Goal: Book appointment/travel/reservation

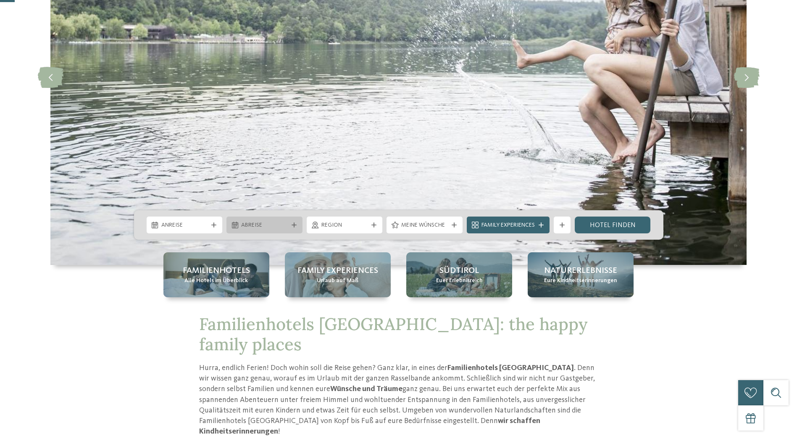
scroll to position [168, 0]
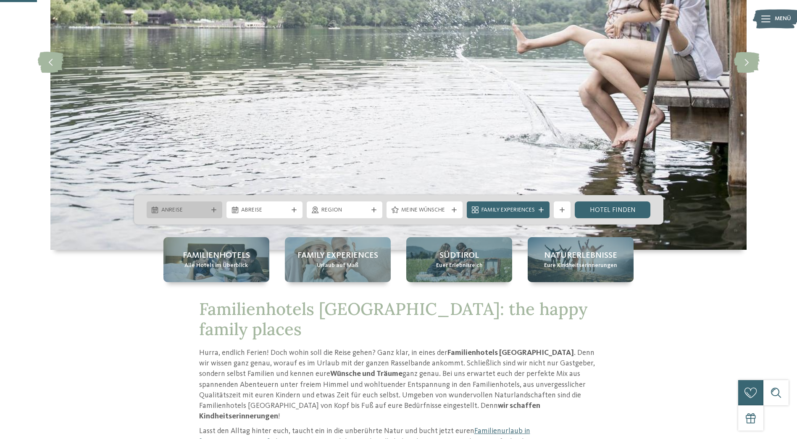
click at [178, 211] on span "Anreise" at bounding box center [184, 210] width 47 height 8
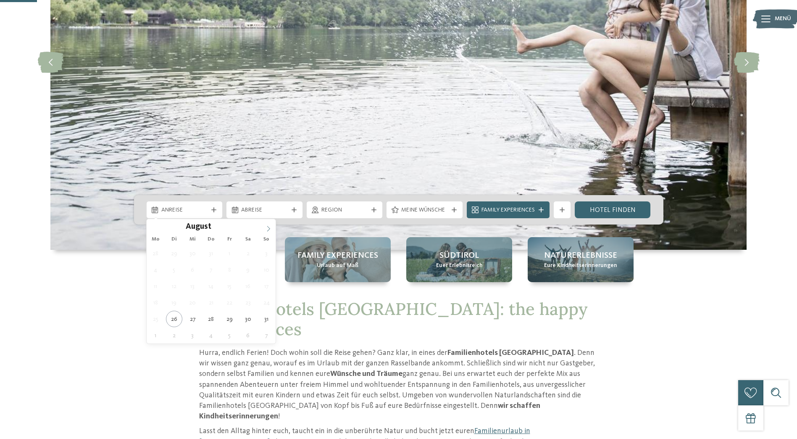
click at [269, 228] on icon at bounding box center [268, 229] width 6 height 6
type div "[DATE]"
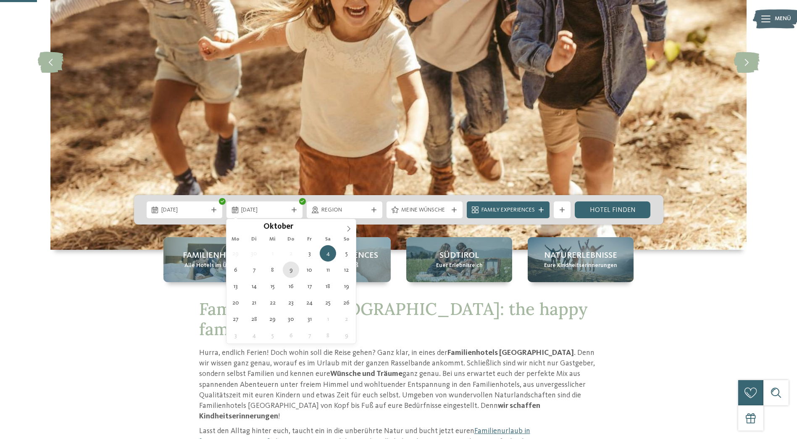
type div "[DATE]"
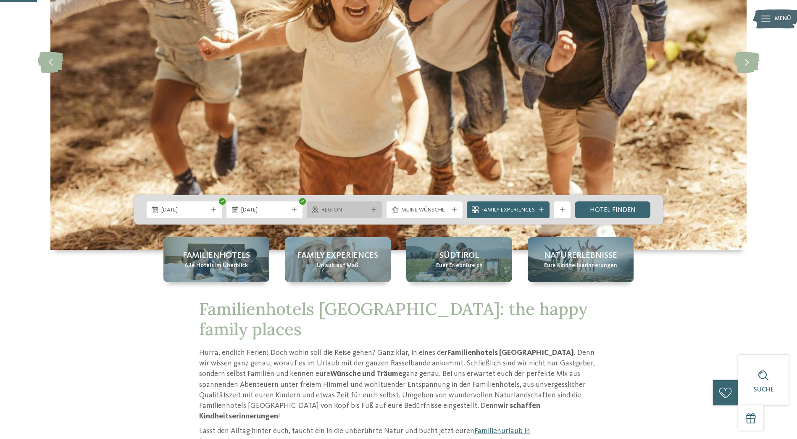
click at [353, 210] on span "Region" at bounding box center [344, 210] width 47 height 8
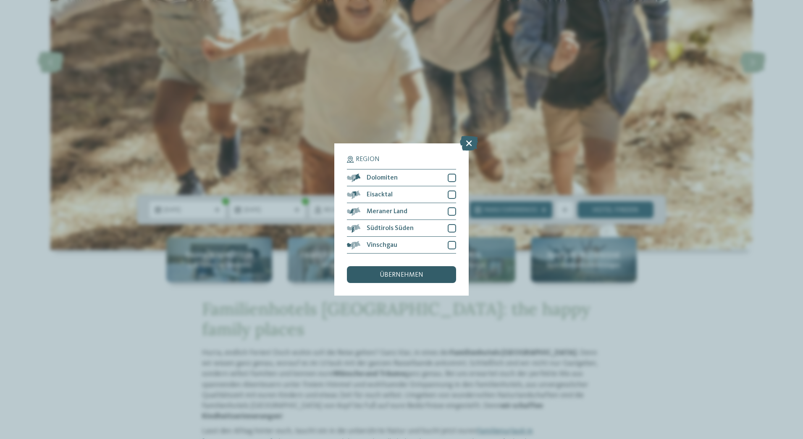
click at [391, 271] on span "übernehmen" at bounding box center [402, 274] width 44 height 7
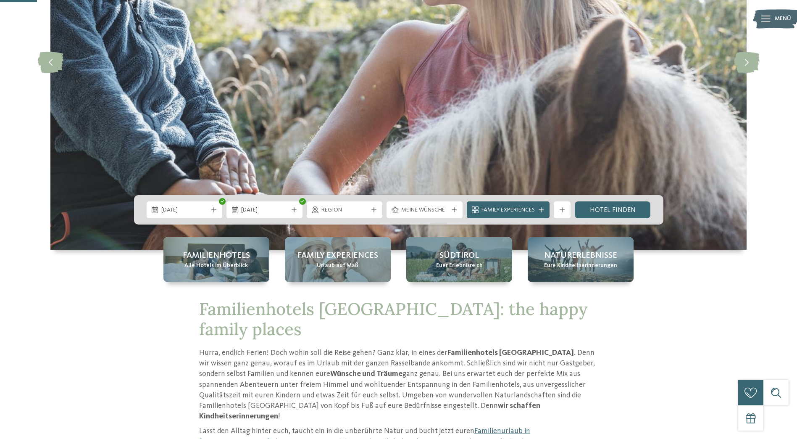
click at [465, 209] on div "Family Experiences" at bounding box center [508, 209] width 87 height 17
click at [456, 208] on icon at bounding box center [454, 209] width 5 height 5
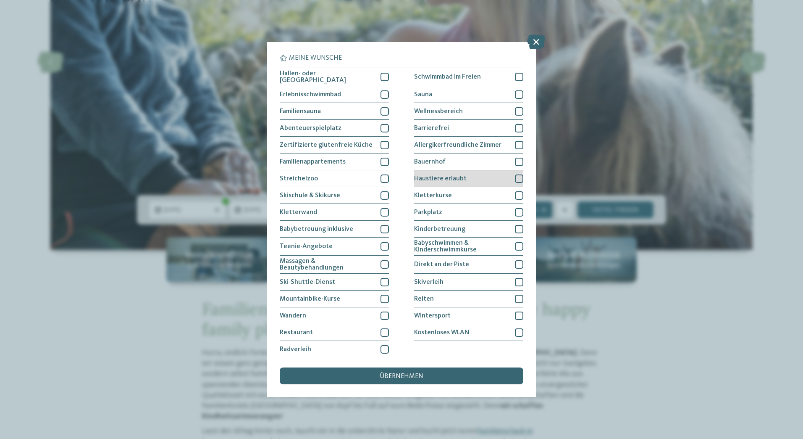
click at [515, 177] on div at bounding box center [519, 178] width 8 height 8
click at [454, 377] on div "übernehmen" at bounding box center [402, 375] width 244 height 17
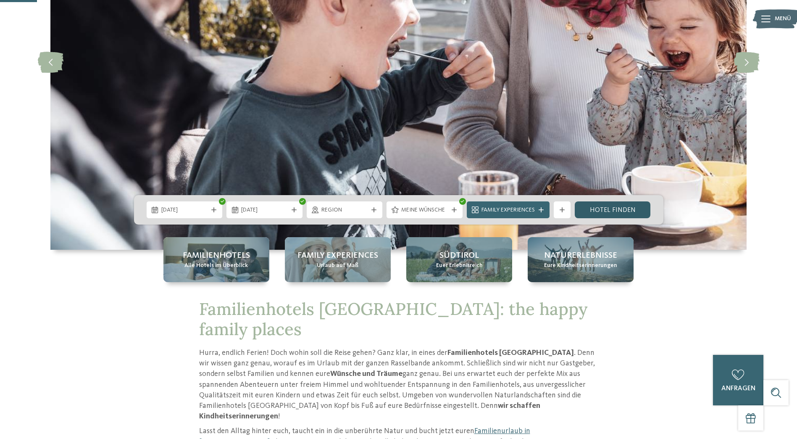
click at [625, 207] on link "Hotel finden" at bounding box center [613, 209] width 76 height 17
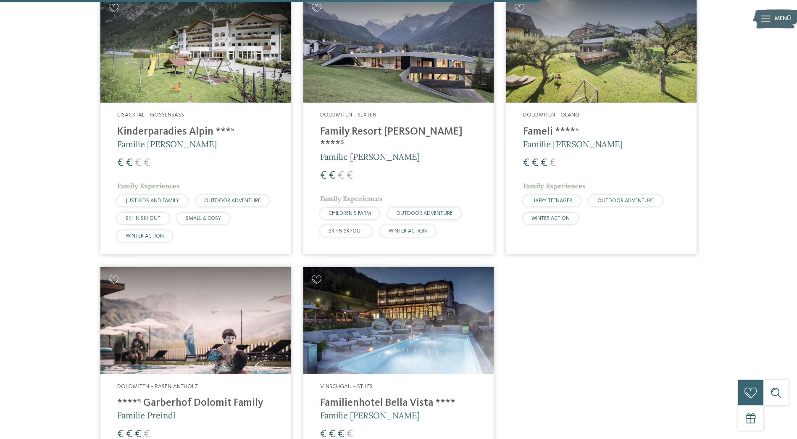
scroll to position [1200, 0]
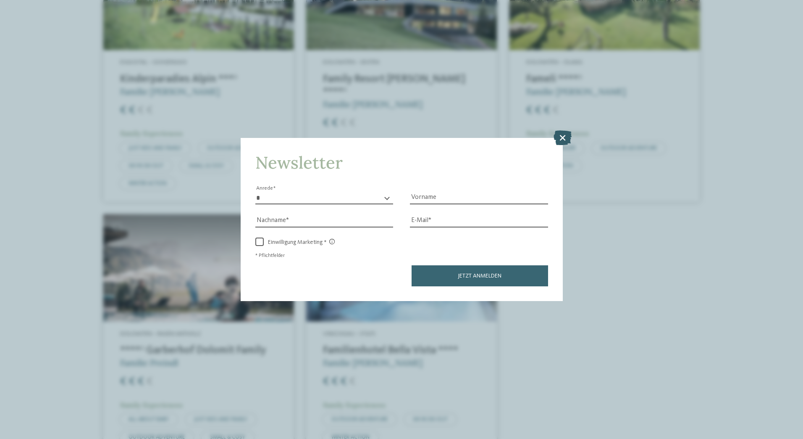
click at [561, 142] on icon at bounding box center [563, 137] width 18 height 15
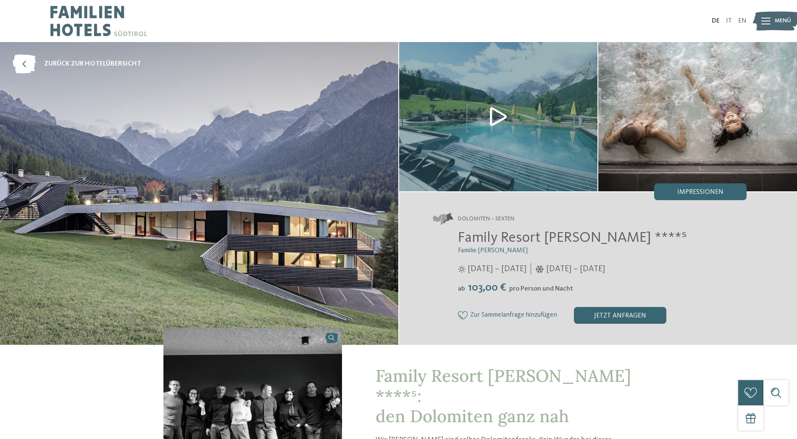
click at [674, 123] on img at bounding box center [697, 116] width 199 height 149
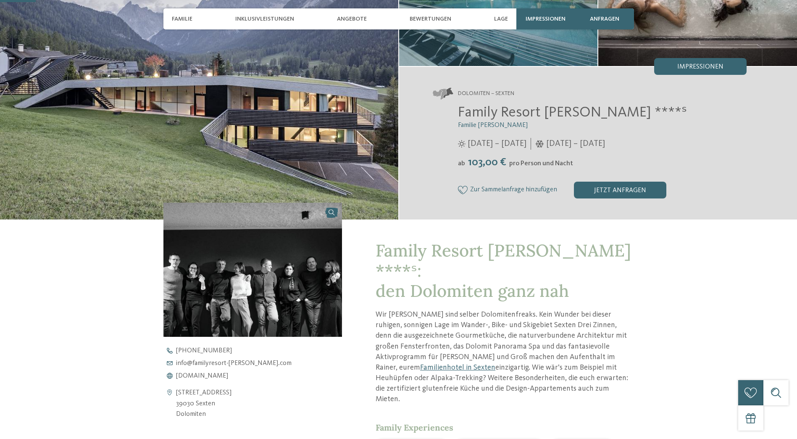
scroll to position [126, 0]
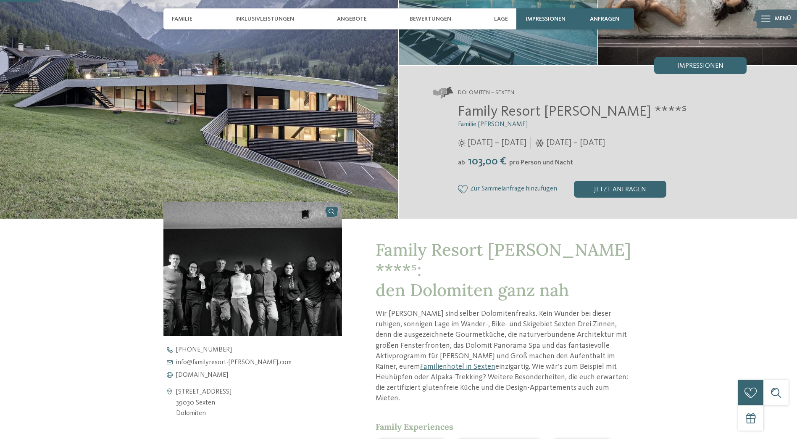
click at [438, 315] on p "Wir Rainers sind selber Dolomitenfreaks. Kein Wunder bei dieser ruhigen, sonnig…" at bounding box center [505, 355] width 258 height 95
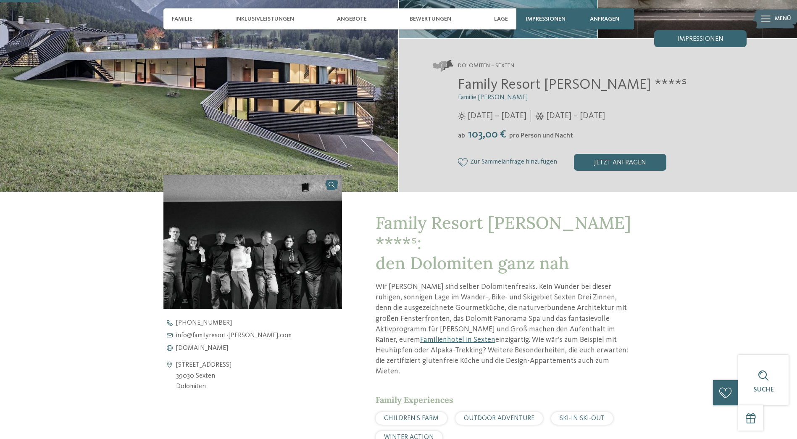
scroll to position [168, 0]
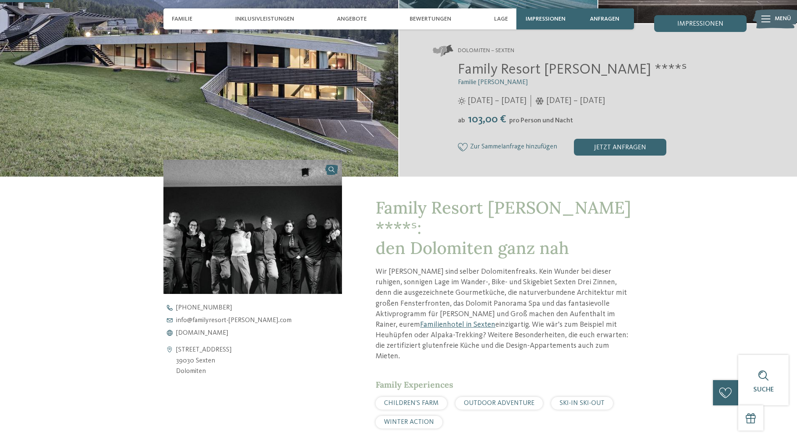
click at [405, 399] on span "CHILDREN’S FARM" at bounding box center [411, 402] width 55 height 7
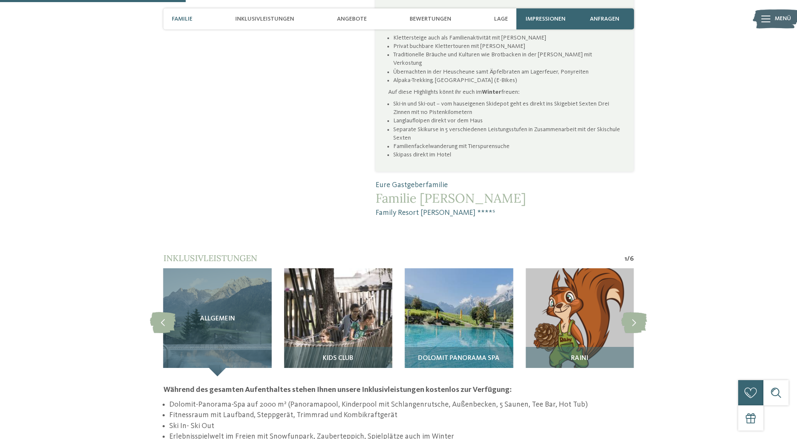
scroll to position [630, 0]
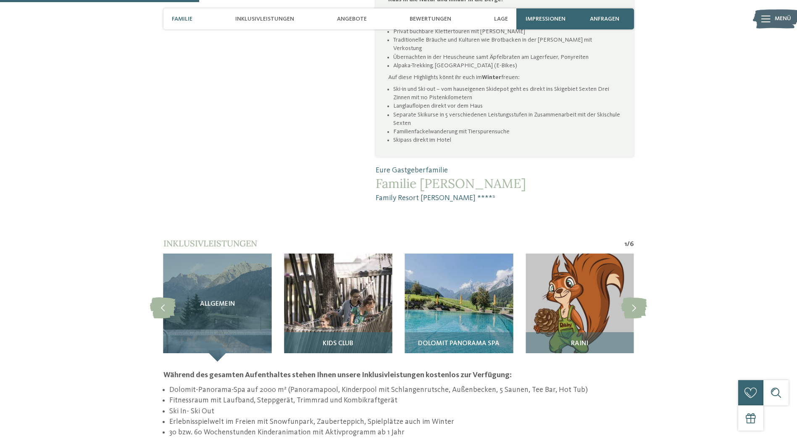
click at [344, 291] on img at bounding box center [338, 307] width 108 height 108
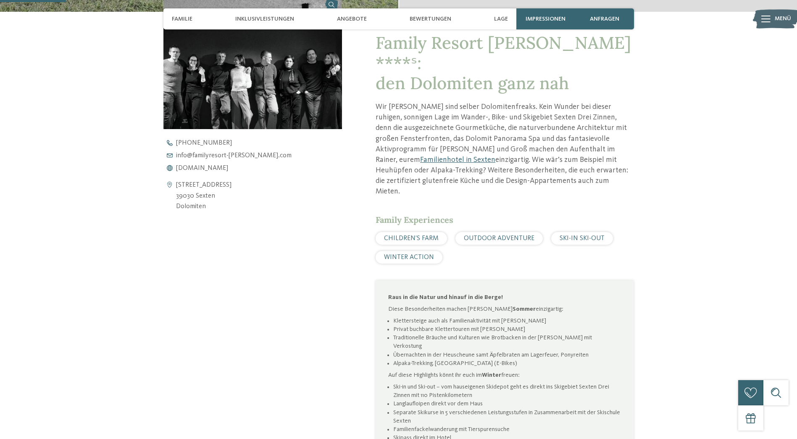
scroll to position [210, 0]
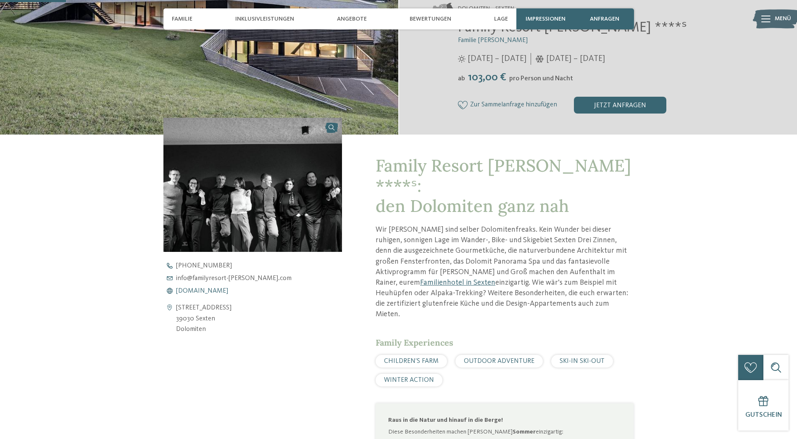
click at [221, 291] on span "www.familyresort-rainer.com" at bounding box center [202, 290] width 52 height 7
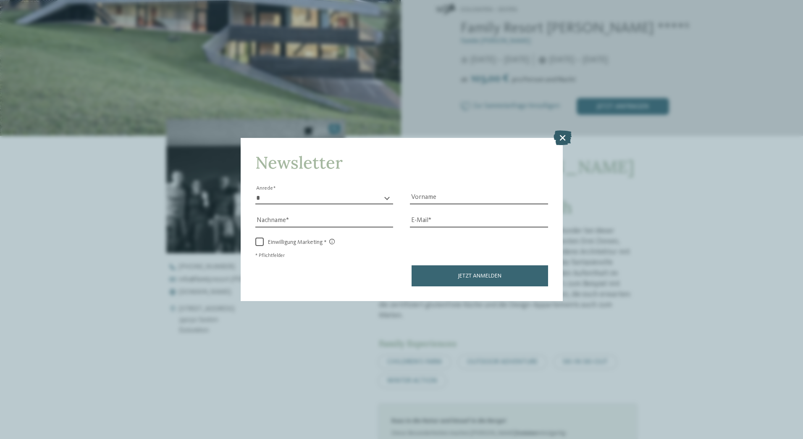
click at [568, 136] on icon at bounding box center [563, 137] width 18 height 15
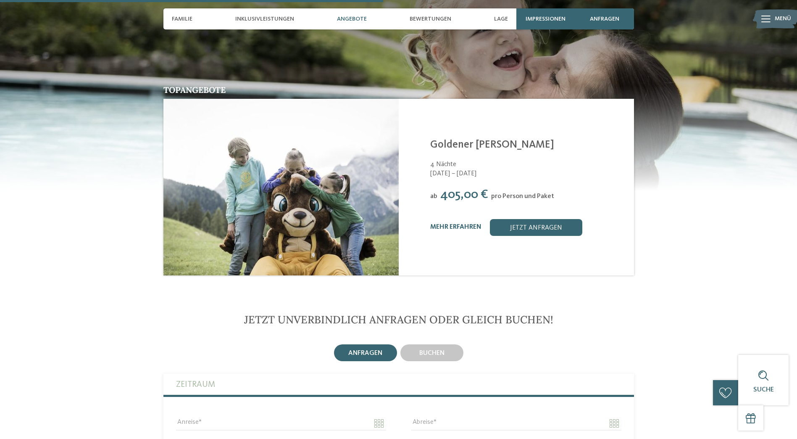
scroll to position [1218, 0]
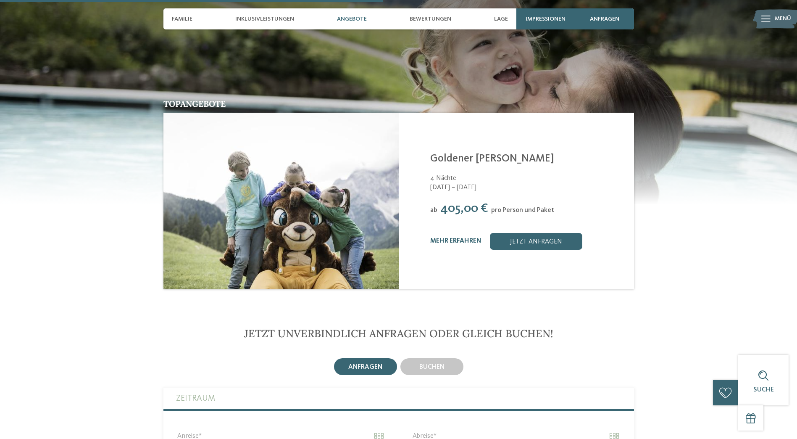
click at [458, 153] on link "Goldener [PERSON_NAME]" at bounding box center [492, 158] width 124 height 11
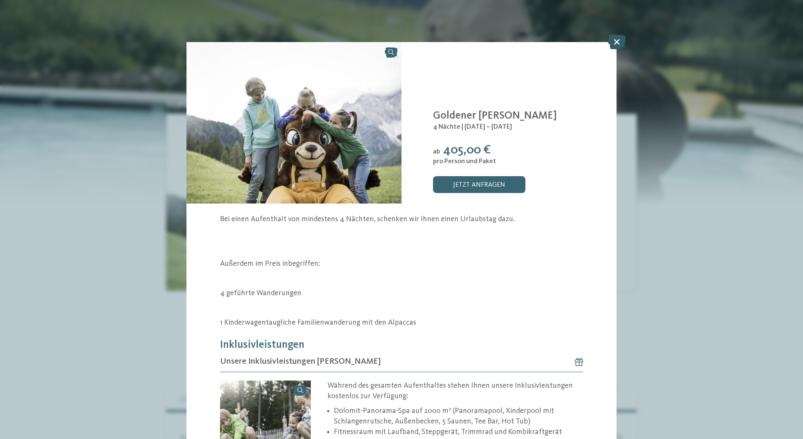
click at [616, 42] on icon at bounding box center [617, 41] width 18 height 15
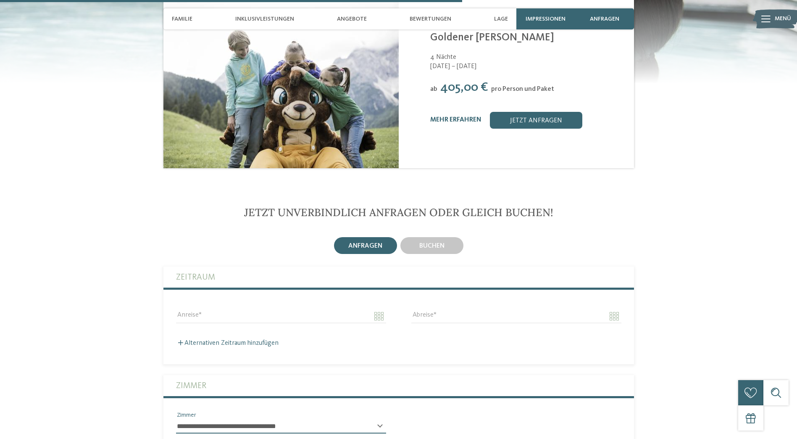
scroll to position [1470, 0]
